Goal: Information Seeking & Learning: Learn about a topic

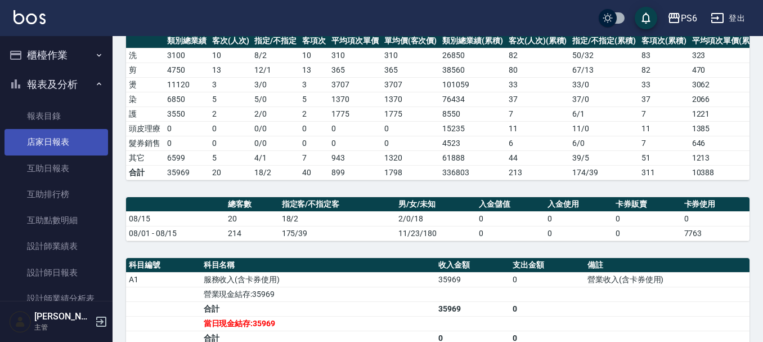
scroll to position [56, 0]
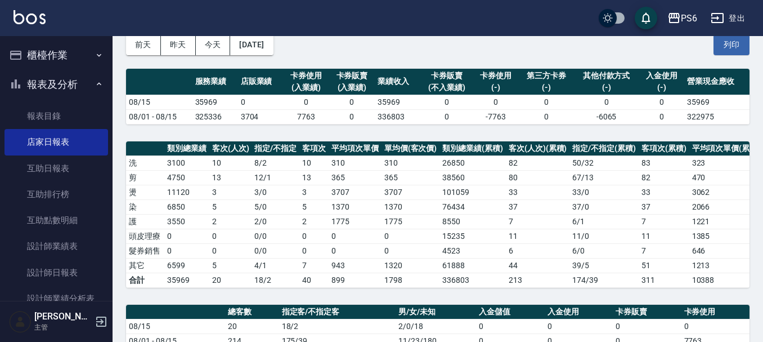
click at [68, 56] on button "櫃檯作業" at bounding box center [57, 55] width 104 height 29
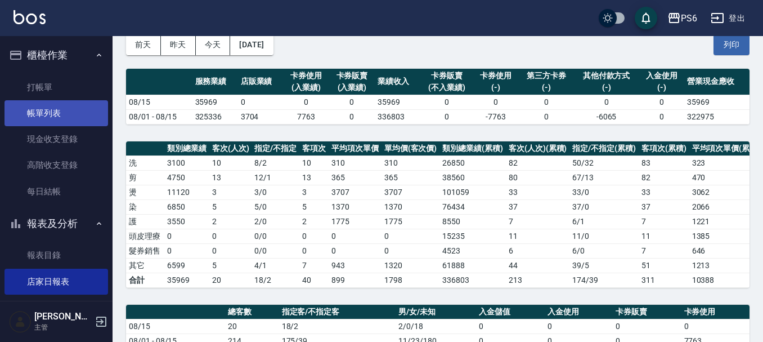
click at [65, 123] on link "帳單列表" at bounding box center [57, 113] width 104 height 26
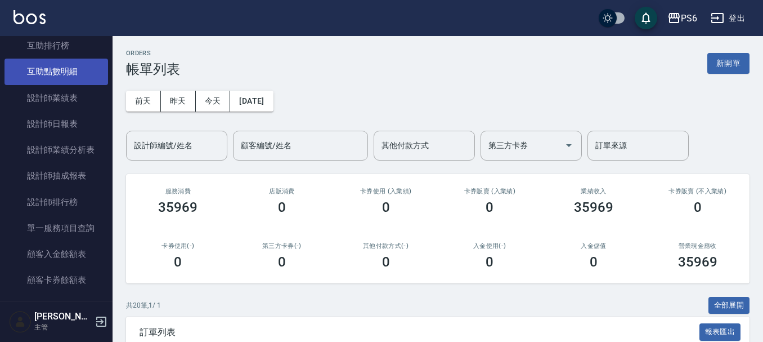
scroll to position [225, 0]
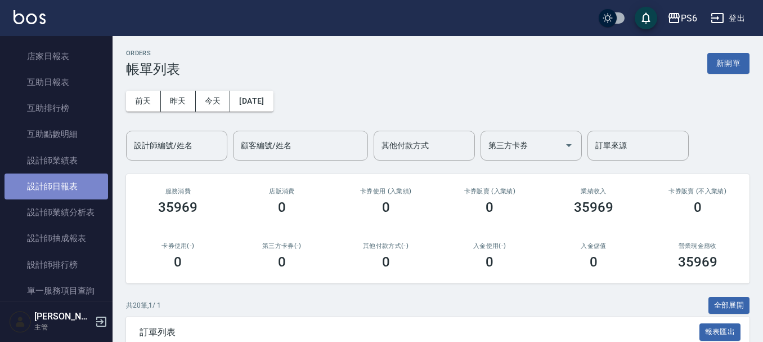
click at [78, 185] on link "設計師日報表" at bounding box center [57, 186] width 104 height 26
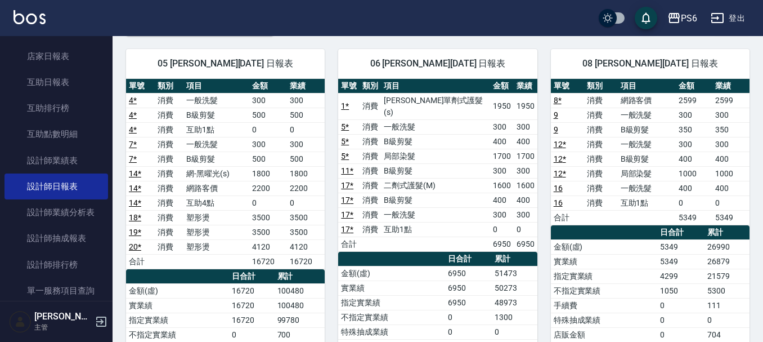
scroll to position [56, 0]
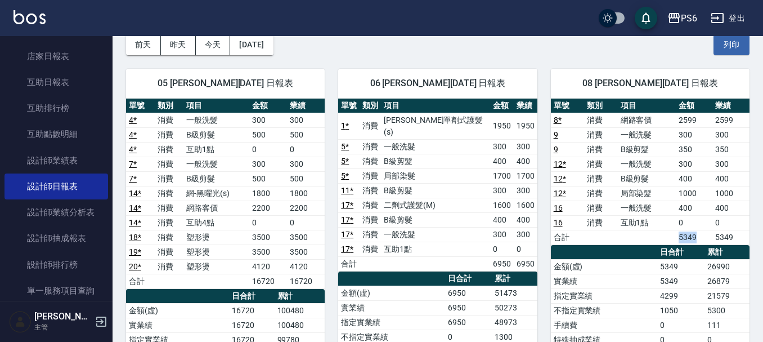
drag, startPoint x: 672, startPoint y: 239, endPoint x: 703, endPoint y: 237, distance: 31.6
click at [703, 237] on tr "合計 5349 5349" at bounding box center [650, 237] width 199 height 15
drag, startPoint x: 618, startPoint y: 236, endPoint x: 219, endPoint y: 153, distance: 407.2
click at [618, 234] on tr "合計 5349 5349" at bounding box center [650, 237] width 199 height 15
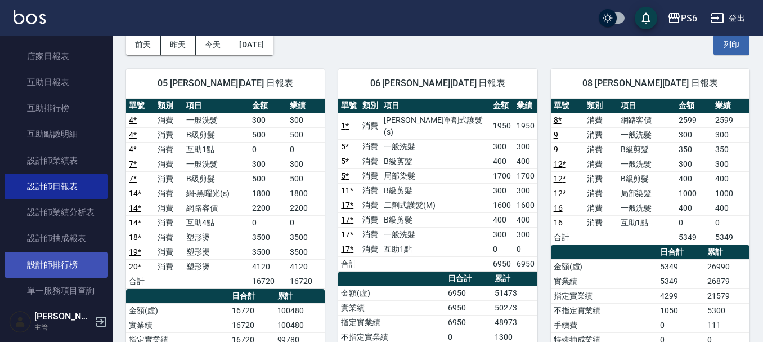
click at [72, 260] on link "設計師排行榜" at bounding box center [57, 265] width 104 height 26
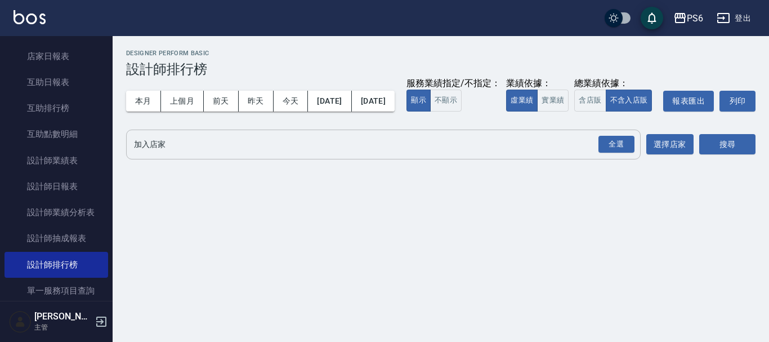
click at [204, 154] on input "加入店家" at bounding box center [375, 145] width 488 height 20
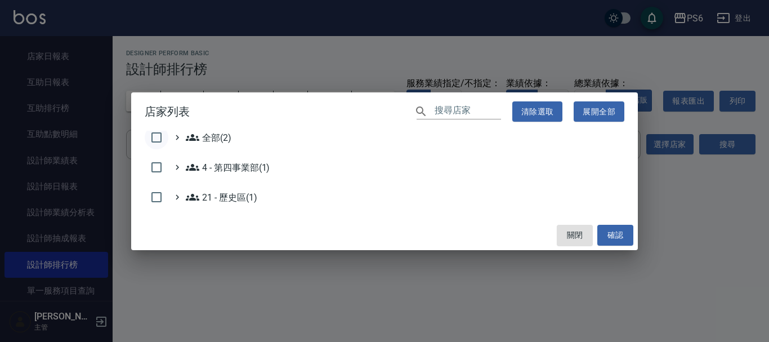
click at [153, 142] on input "checkbox" at bounding box center [157, 138] width 24 height 24
checkbox input "true"
drag, startPoint x: 628, startPoint y: 231, endPoint x: 718, endPoint y: 202, distance: 94.4
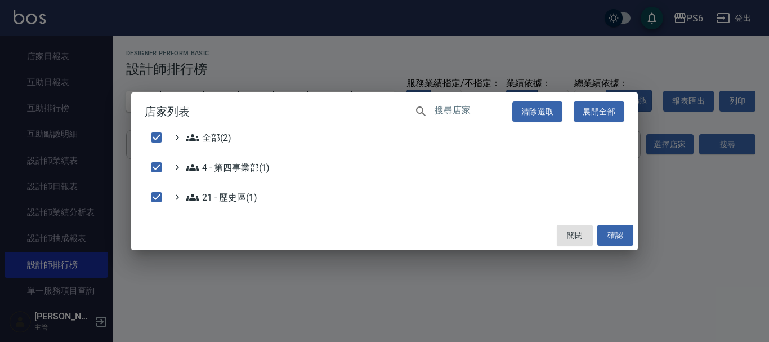
click at [628, 233] on button "確認" at bounding box center [615, 235] width 36 height 21
checkbox input "false"
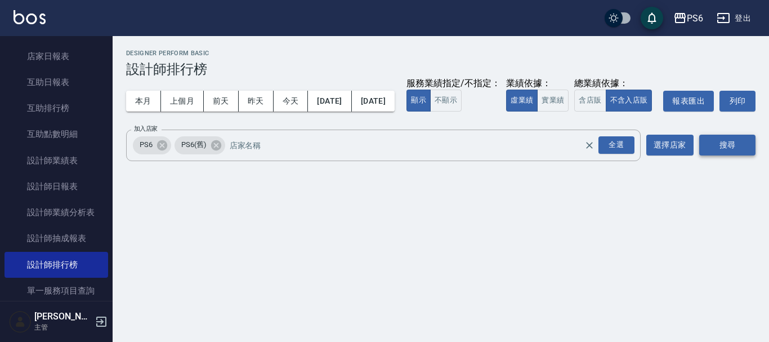
click at [730, 155] on button "搜尋" at bounding box center [727, 145] width 56 height 21
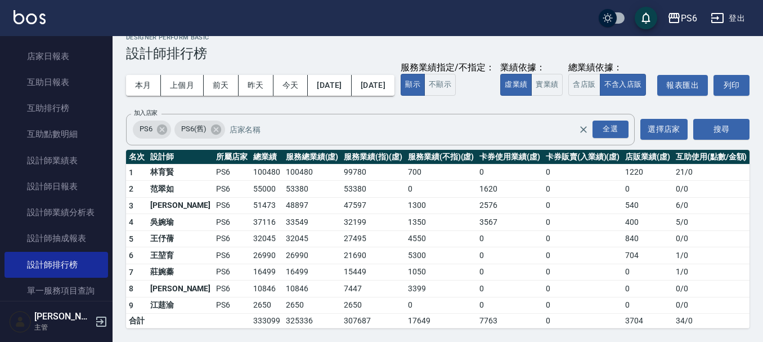
scroll to position [38, 0]
drag, startPoint x: 221, startPoint y: 253, endPoint x: 250, endPoint y: 260, distance: 29.4
click at [251, 260] on td "26990" at bounding box center [267, 255] width 33 height 17
